Goal: Navigation & Orientation: Find specific page/section

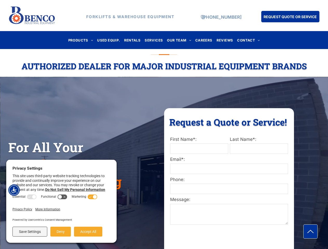
click at [164, 124] on div "Request a Quote or Service! Request a Quote or Service! First Name*: Last Name*…" at bounding box center [229, 187] width 130 height 159
click at [14, 190] on img "Accessibility Menu" at bounding box center [13, 189] width 11 height 11
